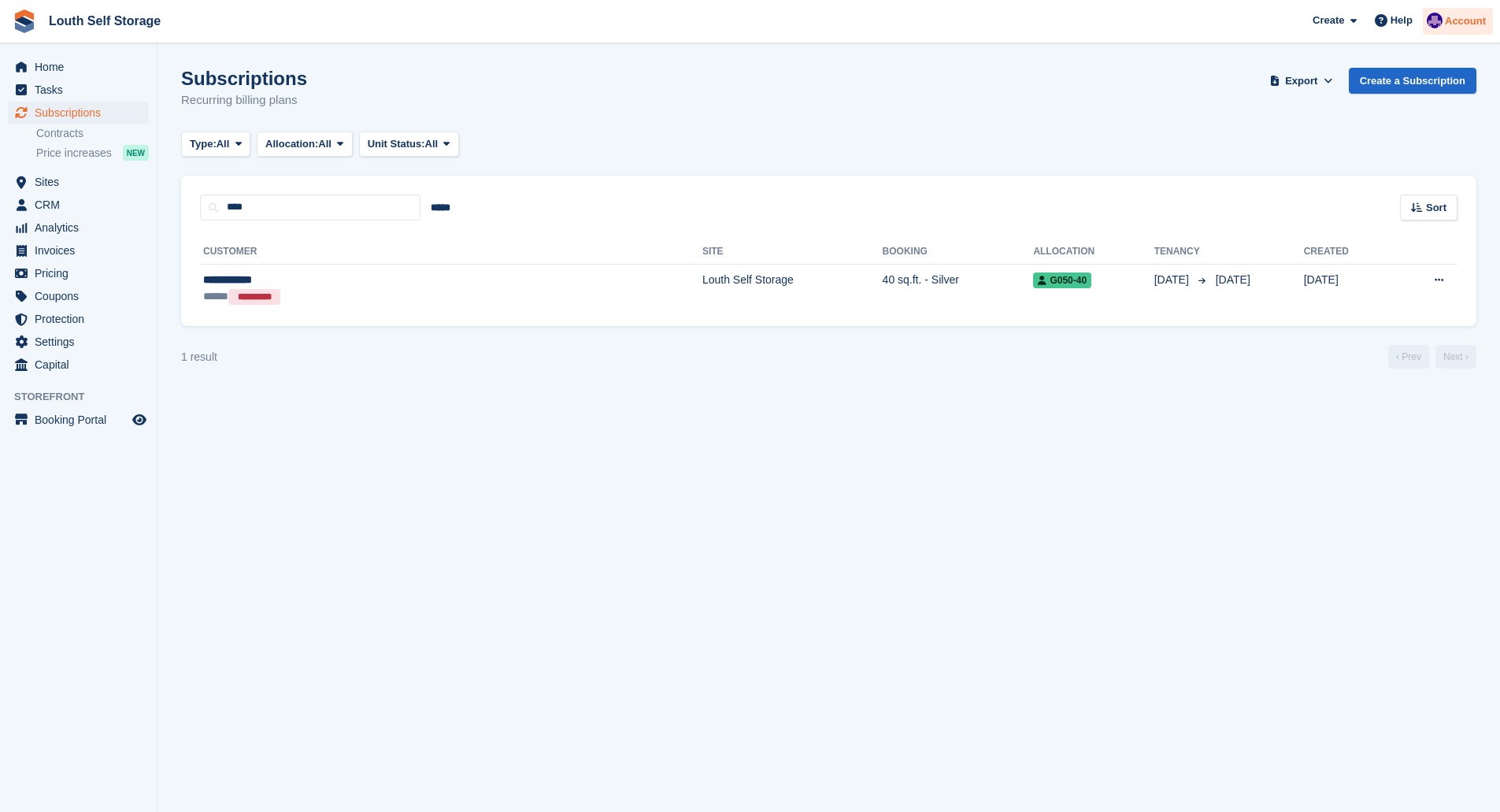
click at [1443, 13] on div at bounding box center [1434, 23] width 16 height 21
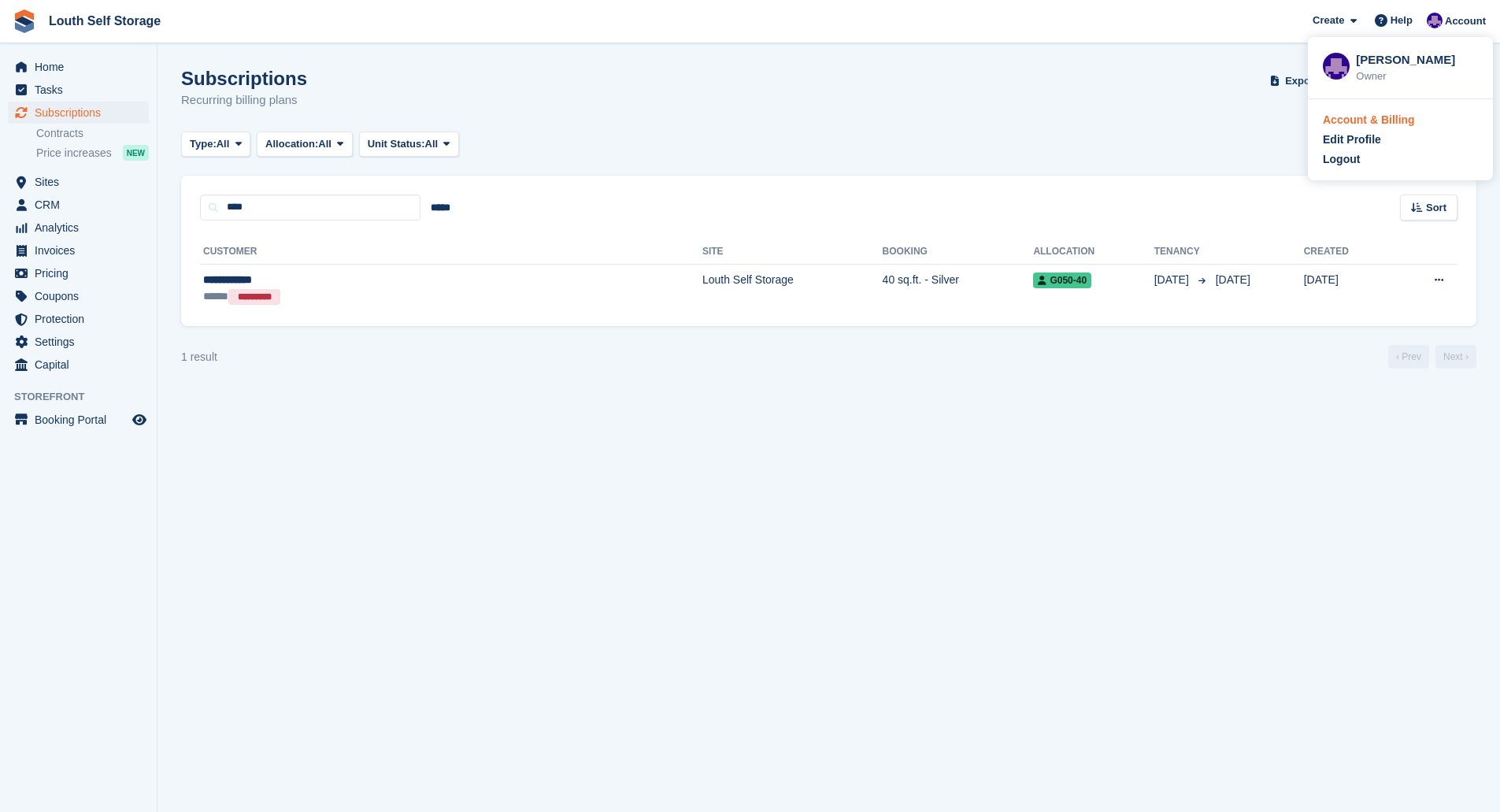
click at [1354, 120] on div "Account & Billing" at bounding box center [1368, 121] width 92 height 17
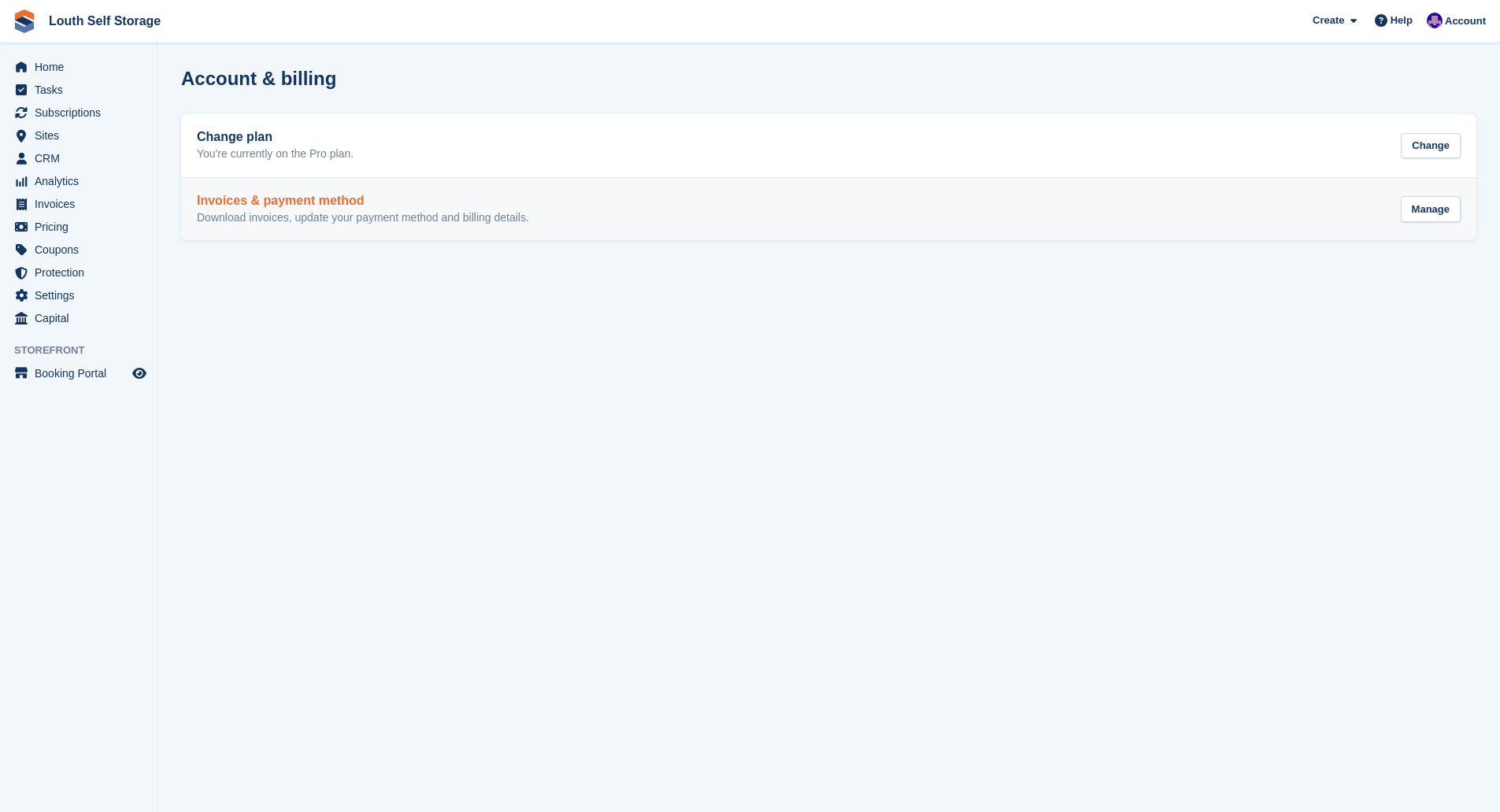
click at [1016, 218] on div "Invoices & payment method Download invoices, update your payment method and bil…" at bounding box center [828, 209] width 1264 height 31
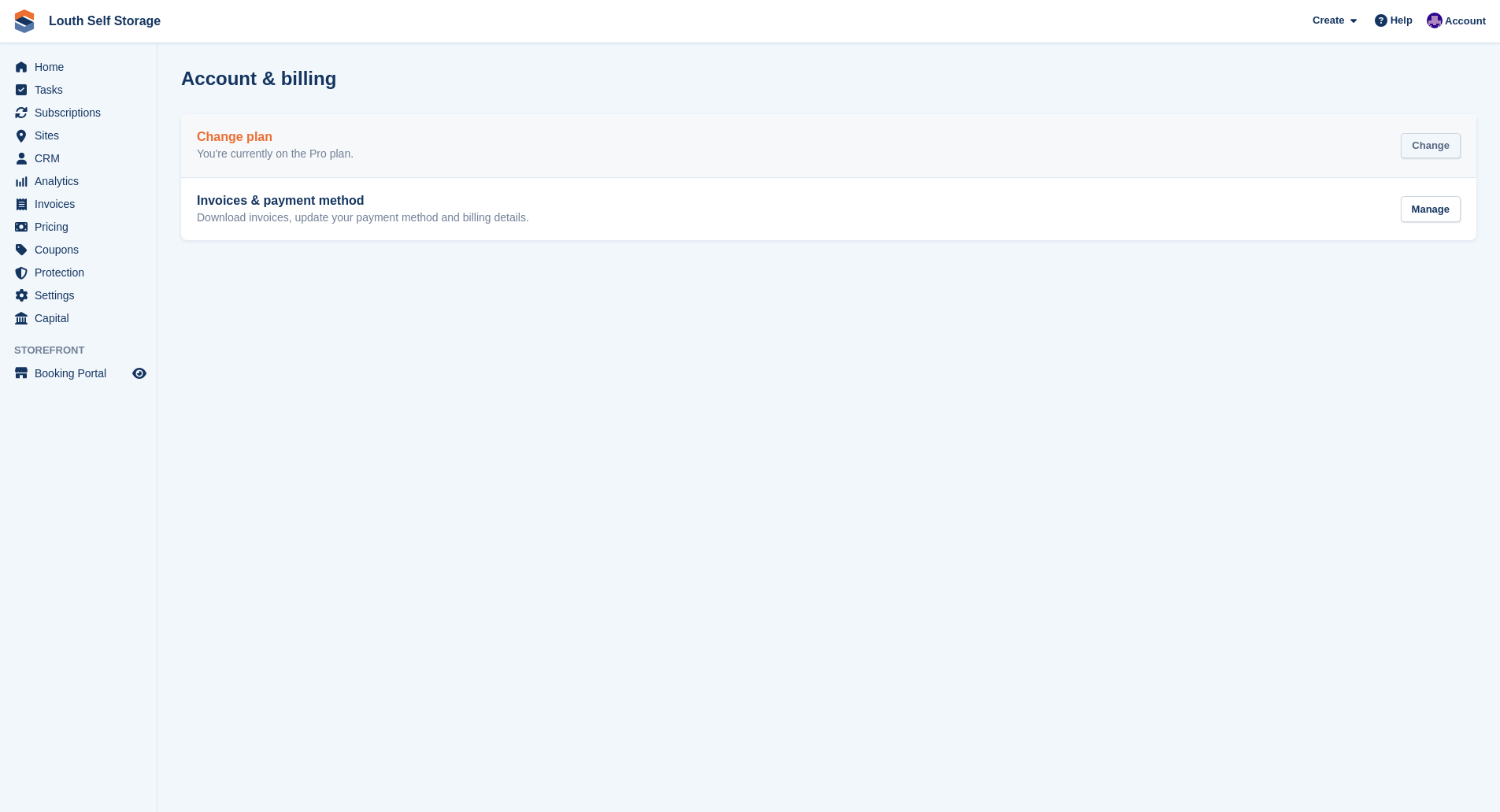
click at [1422, 137] on div "Change" at bounding box center [1430, 146] width 60 height 26
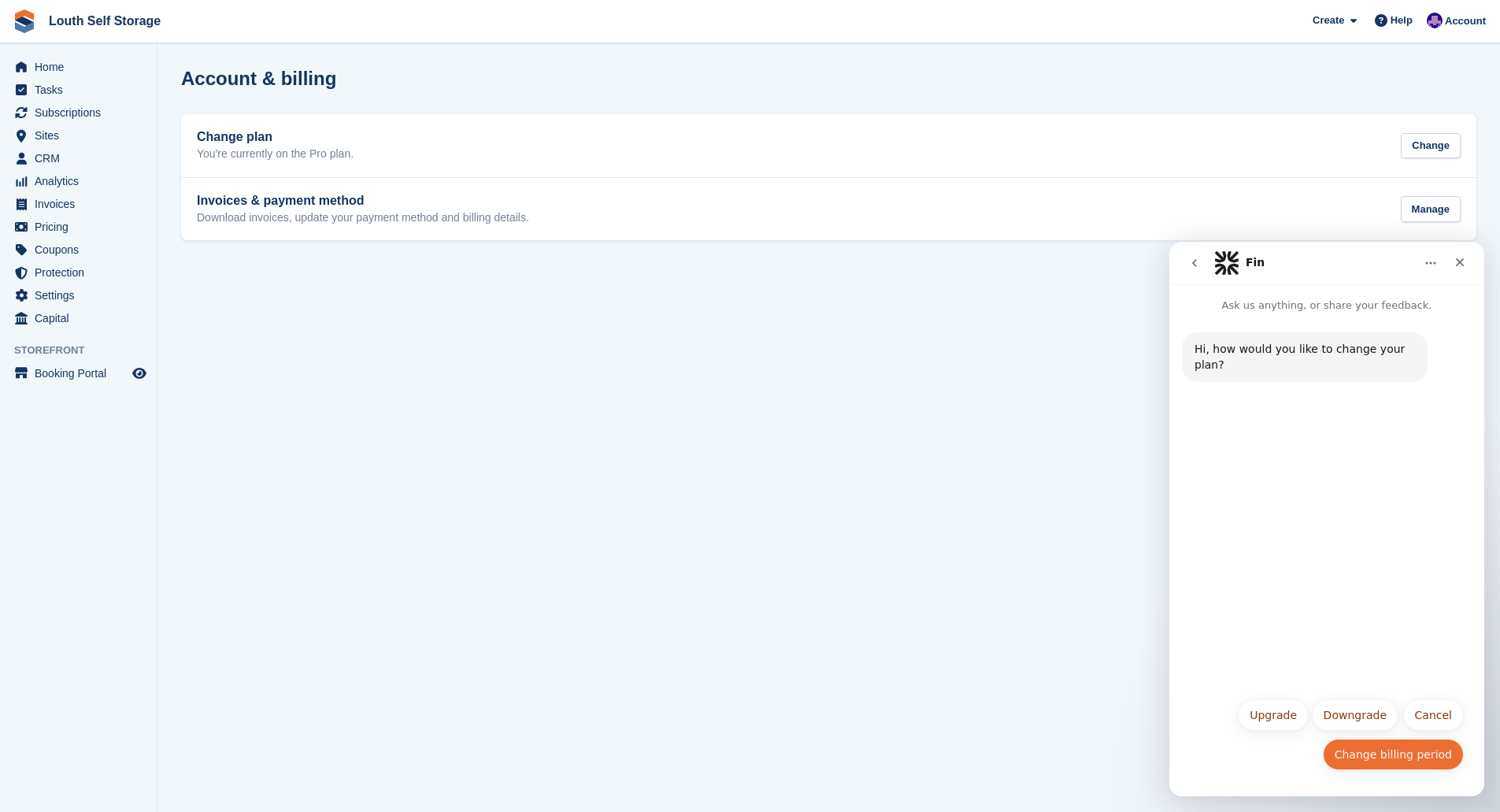
click at [1394, 754] on button "Change billing period" at bounding box center [1393, 754] width 141 height 31
